Goal: Book appointment/travel/reservation

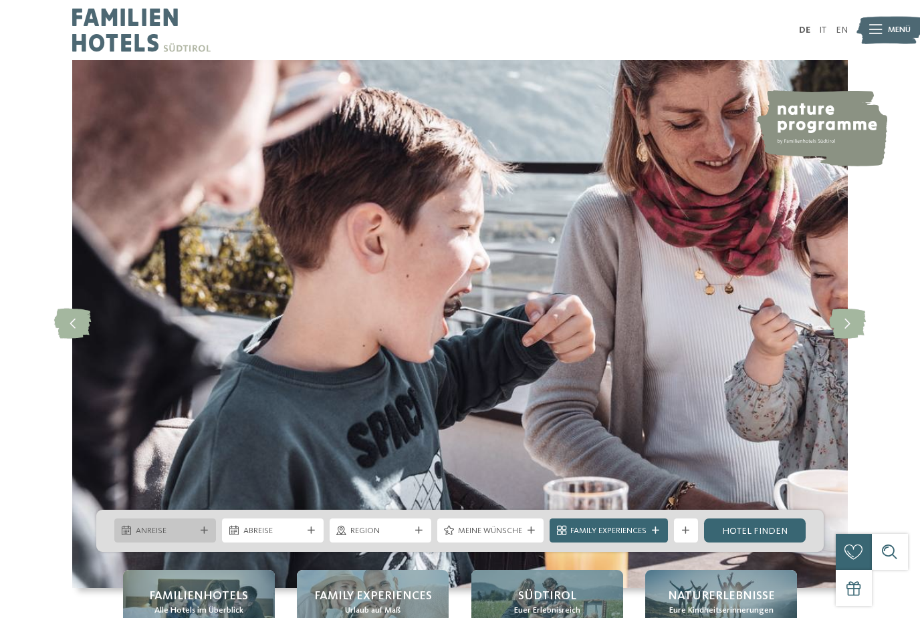
click at [206, 543] on div "Anreise" at bounding box center [165, 531] width 102 height 24
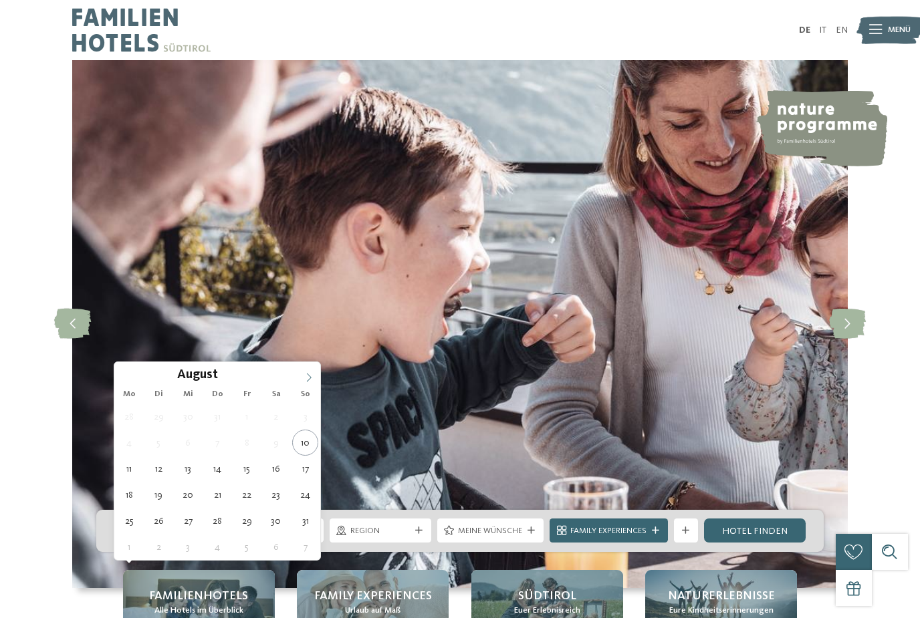
click at [310, 379] on icon at bounding box center [308, 377] width 9 height 9
click at [314, 370] on span at bounding box center [308, 373] width 23 height 23
click at [308, 378] on icon at bounding box center [308, 377] width 9 height 9
click at [309, 376] on icon at bounding box center [308, 377] width 9 height 9
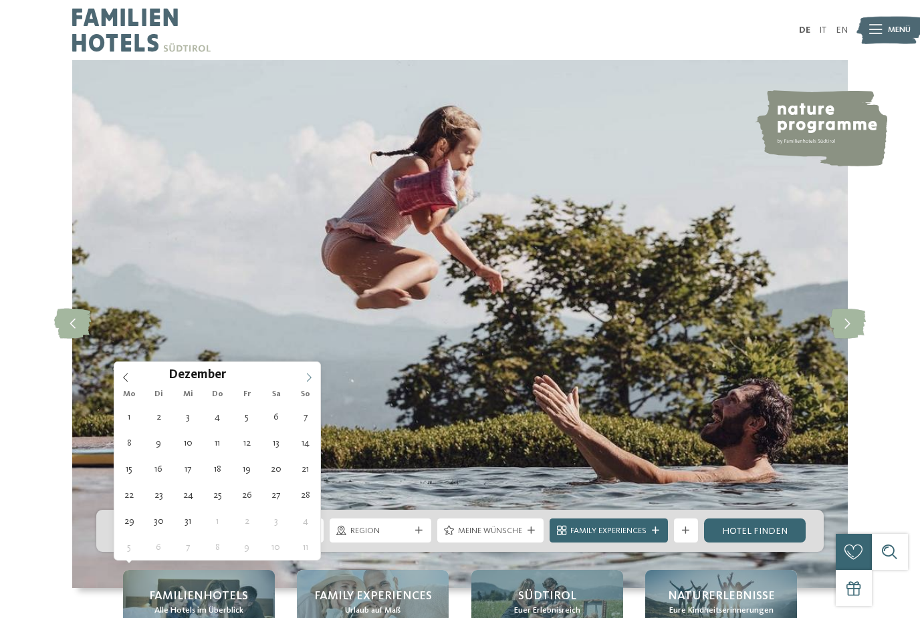
click at [310, 372] on span at bounding box center [308, 373] width 23 height 23
type input "****"
click at [308, 372] on span at bounding box center [308, 373] width 23 height 23
click at [310, 372] on span at bounding box center [308, 373] width 23 height 23
click at [306, 373] on icon at bounding box center [308, 377] width 9 height 9
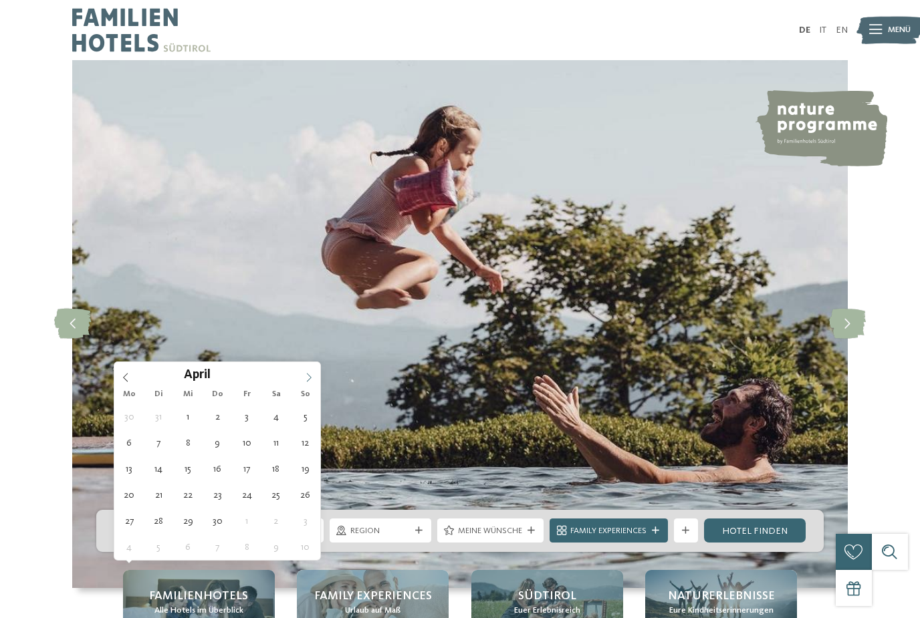
click at [308, 376] on icon at bounding box center [308, 377] width 9 height 9
click at [307, 377] on icon at bounding box center [308, 377] width 9 height 9
click at [310, 374] on icon at bounding box center [308, 377] width 9 height 9
click at [305, 378] on icon at bounding box center [308, 377] width 9 height 9
click at [304, 374] on icon at bounding box center [308, 377] width 9 height 9
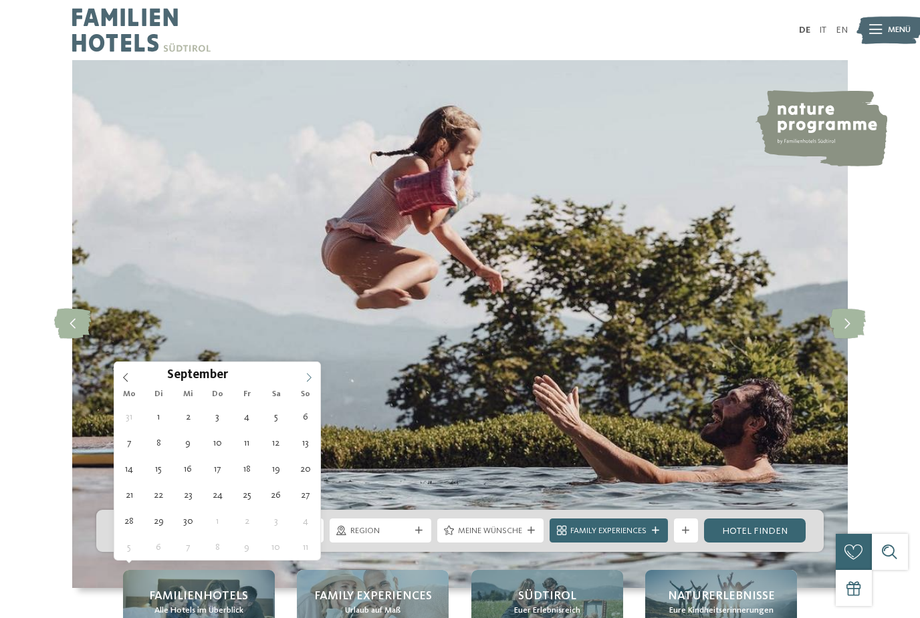
click at [302, 379] on span at bounding box center [308, 373] width 23 height 23
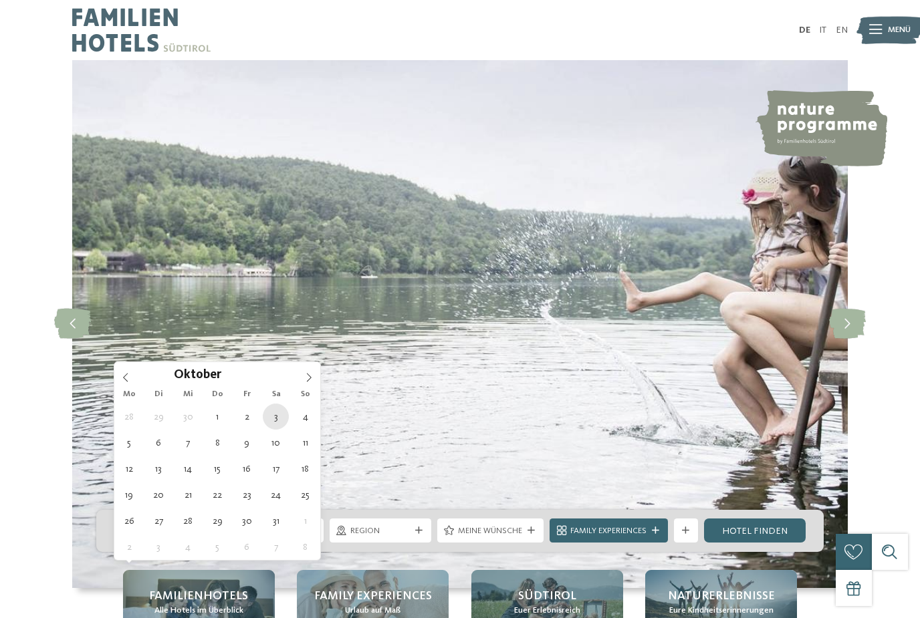
type div "[DATE]"
type input "****"
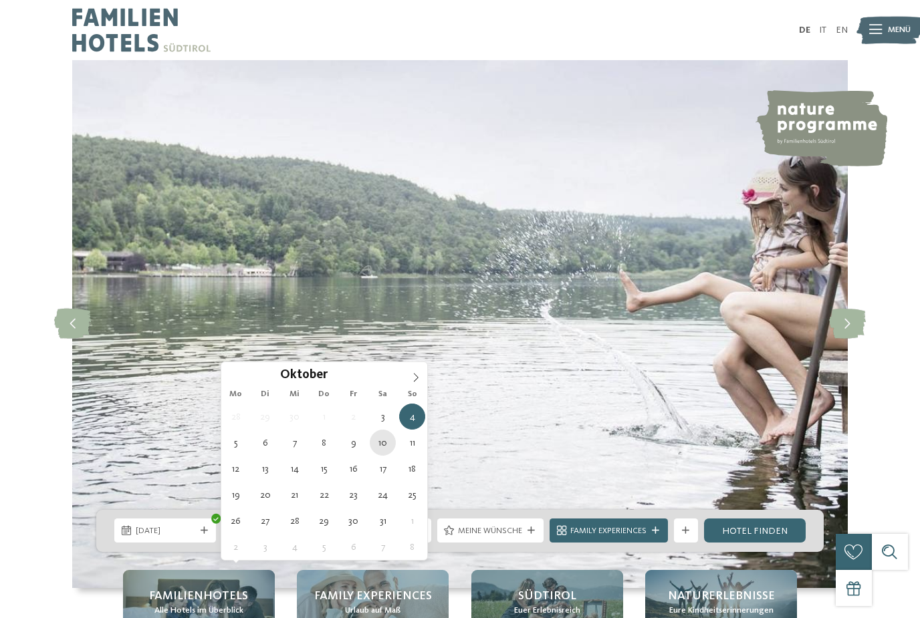
type div "[DATE]"
